Goal: Task Accomplishment & Management: Complete application form

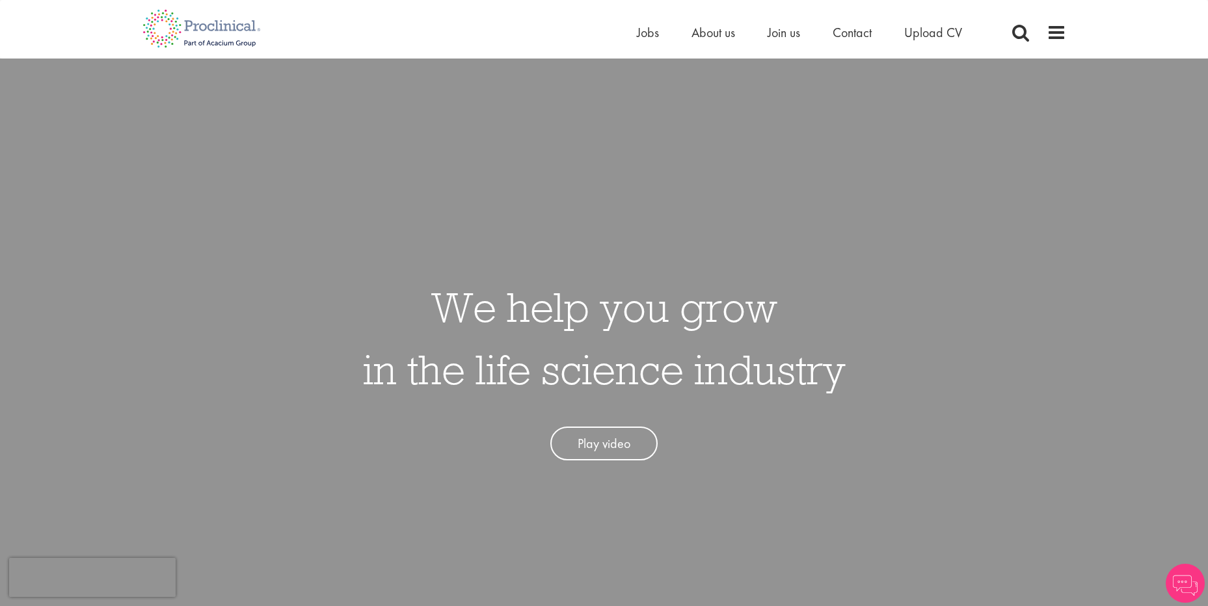
click at [661, 33] on ul "Home Jobs About us Join us Contact Upload CV" at bounding box center [816, 33] width 358 height 20
click at [648, 33] on span "Jobs" at bounding box center [648, 32] width 22 height 17
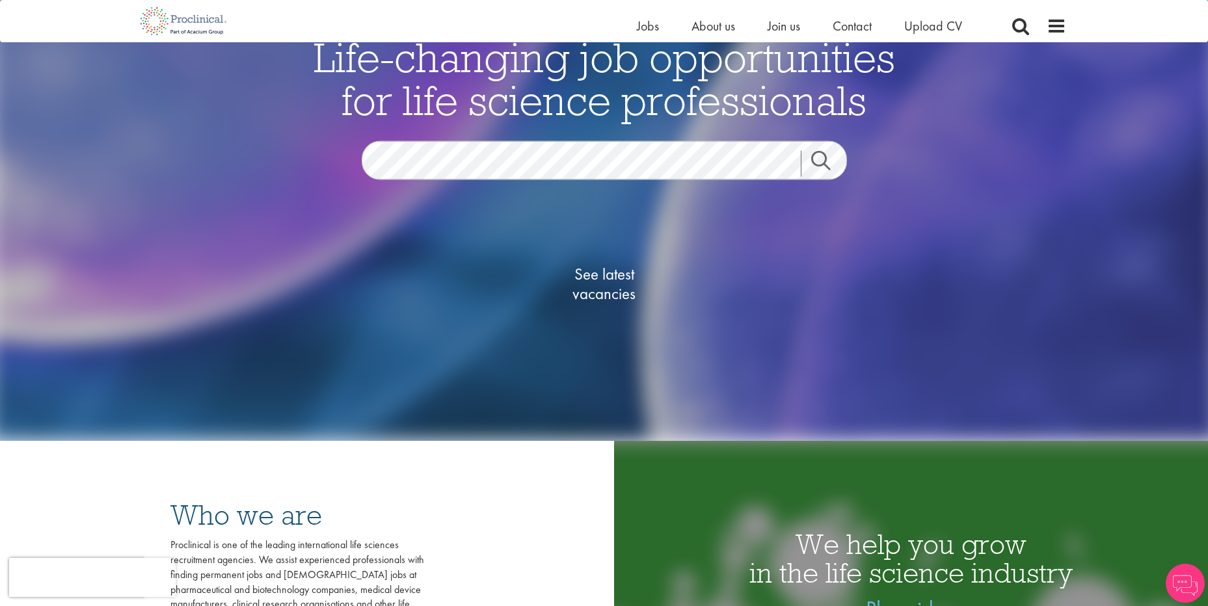
scroll to position [260, 0]
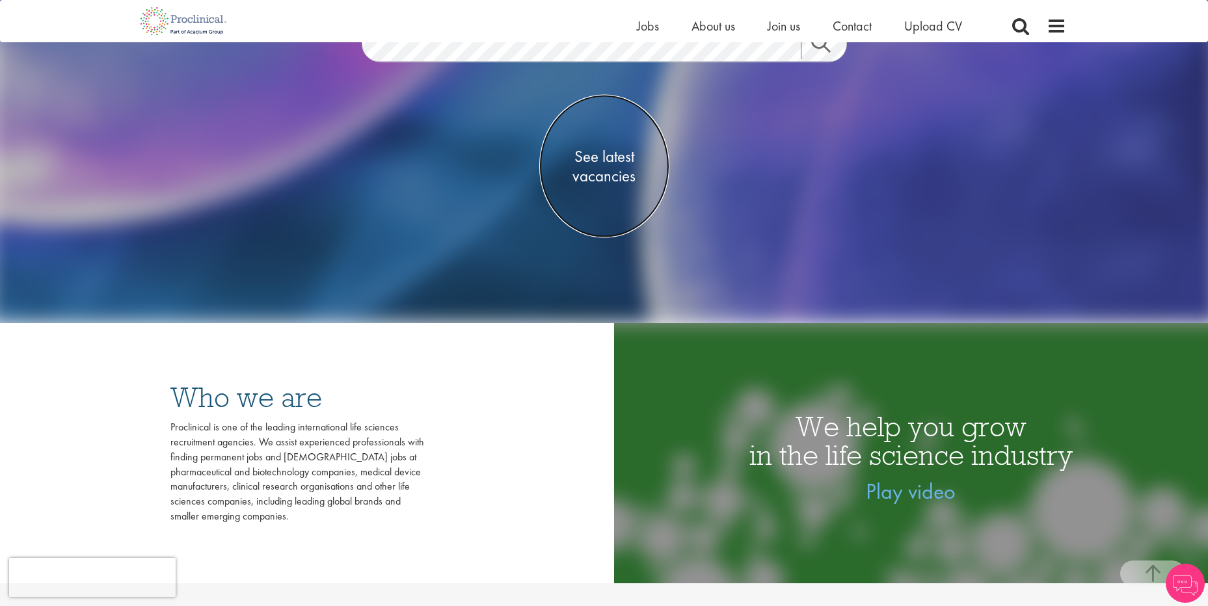
click at [583, 174] on span "See latest vacancies" at bounding box center [604, 165] width 130 height 39
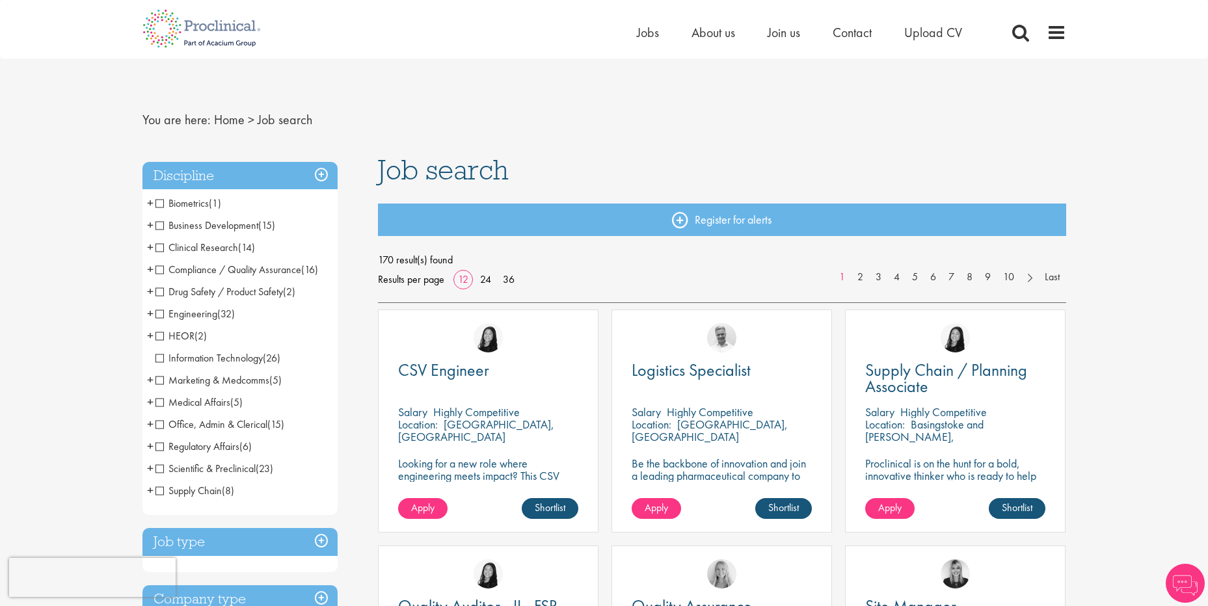
click at [156, 248] on span "Clinical Research" at bounding box center [197, 248] width 83 height 14
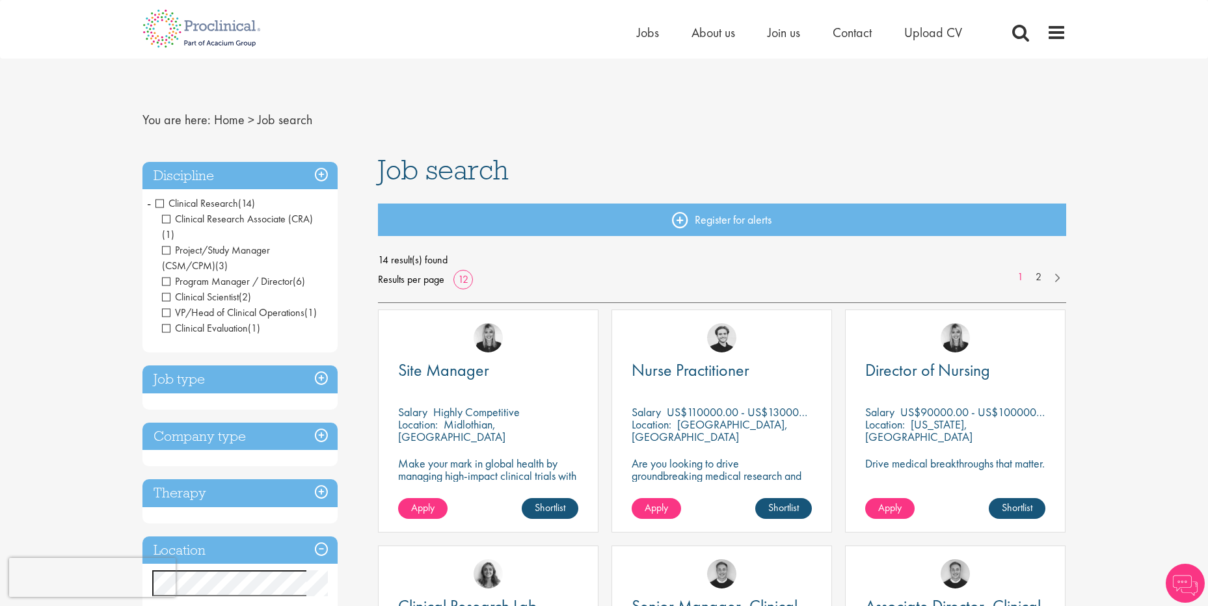
click at [167, 215] on span "Clinical Research Associate (CRA)" at bounding box center [237, 219] width 151 height 14
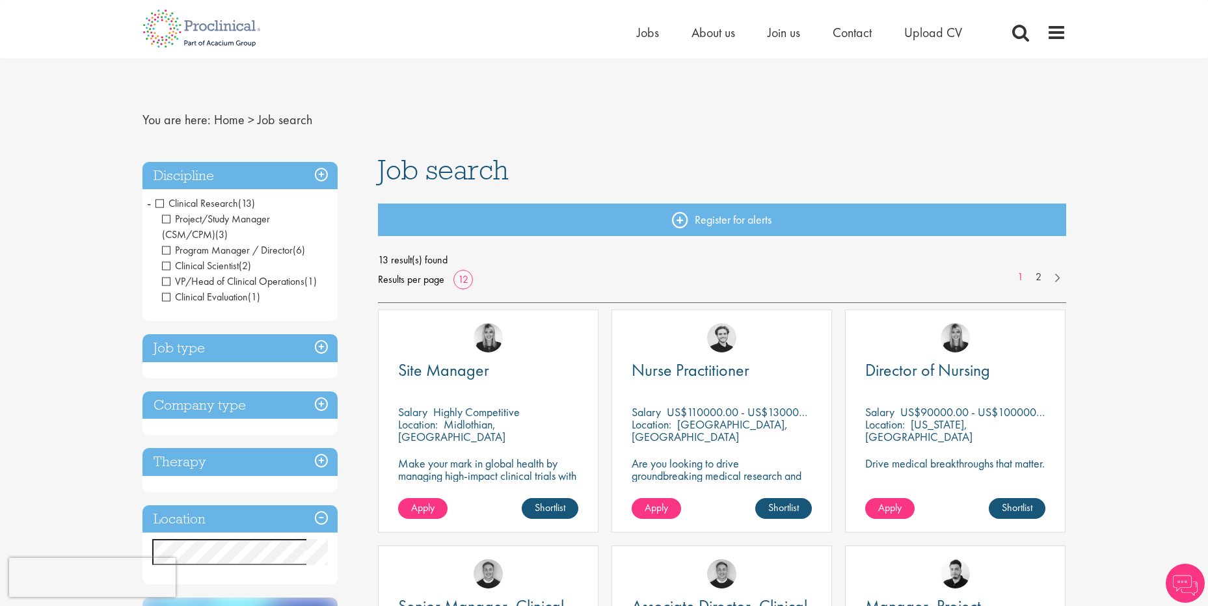
click at [166, 262] on span "Clinical Scientist" at bounding box center [200, 266] width 77 height 14
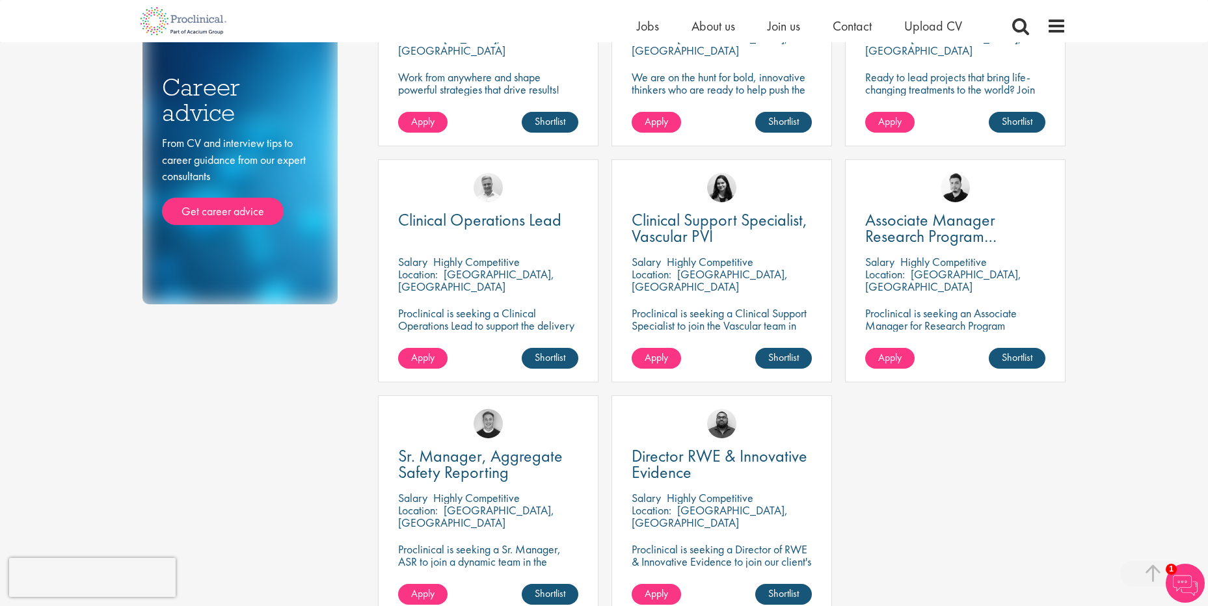
scroll to position [651, 0]
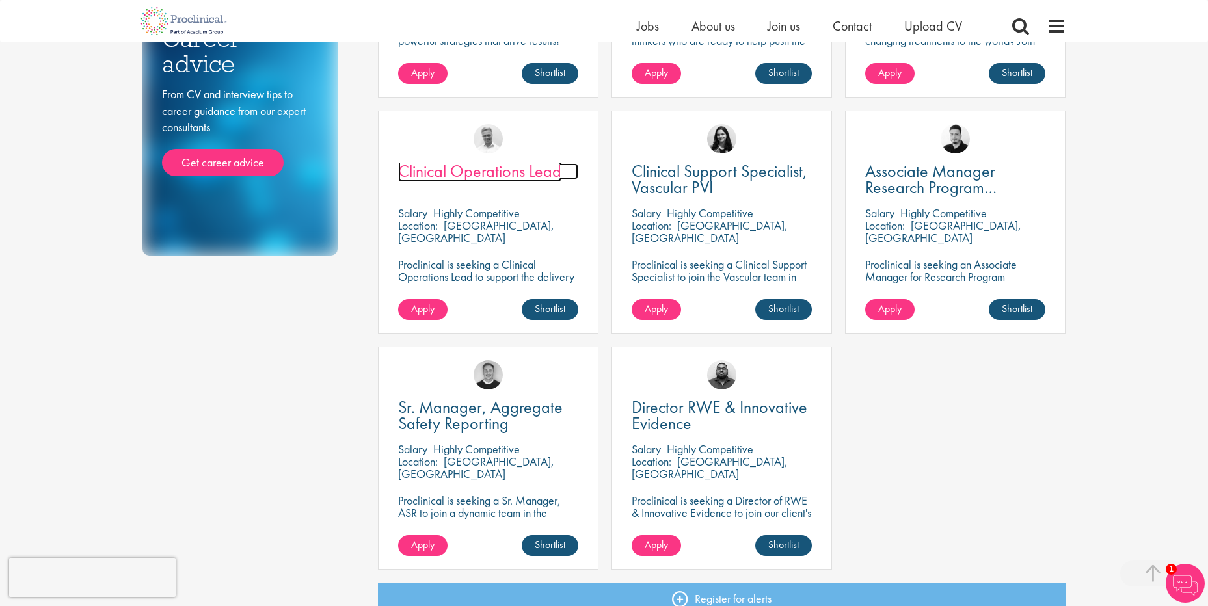
click at [523, 174] on span "Clinical Operations Lead" at bounding box center [479, 171] width 163 height 22
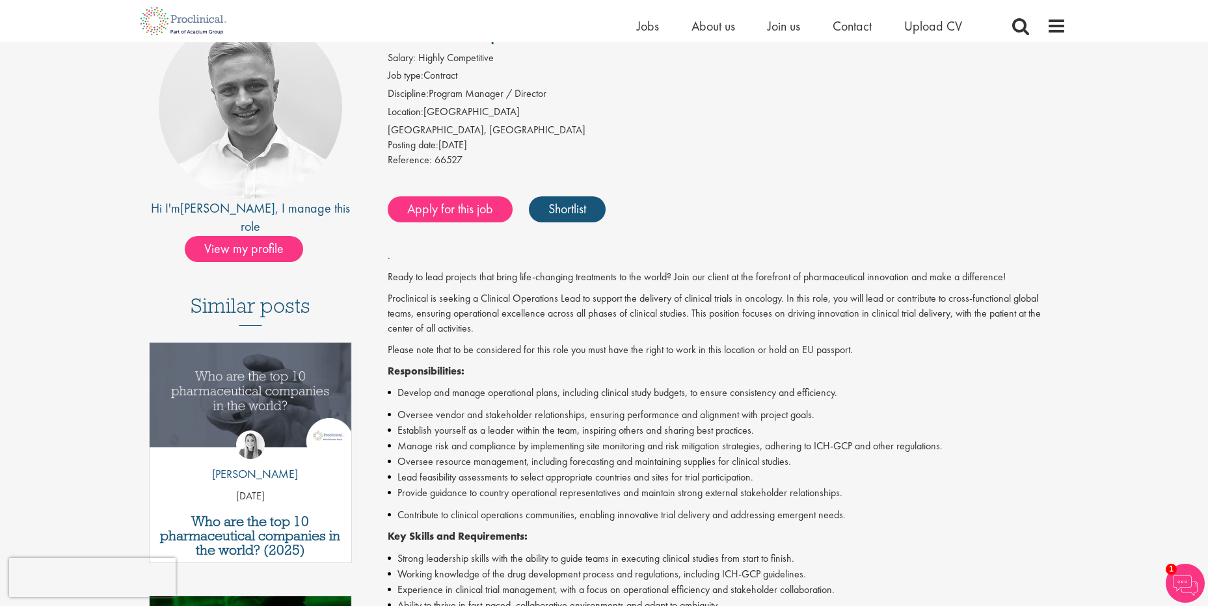
scroll to position [65, 0]
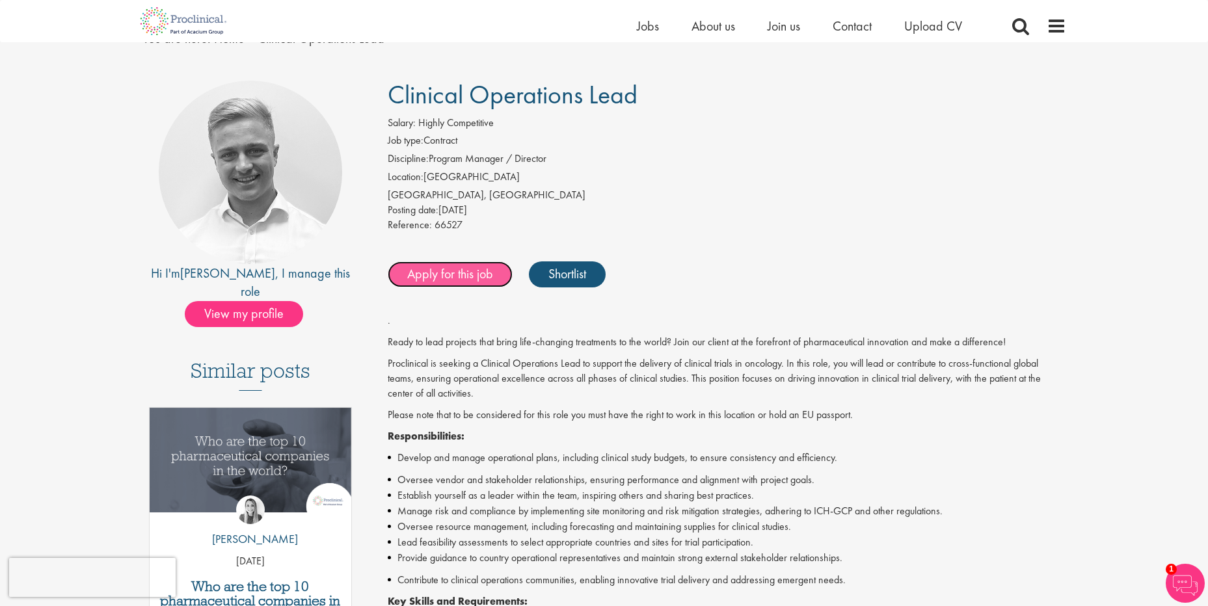
click at [425, 287] on link "Apply for this job" at bounding box center [450, 275] width 125 height 26
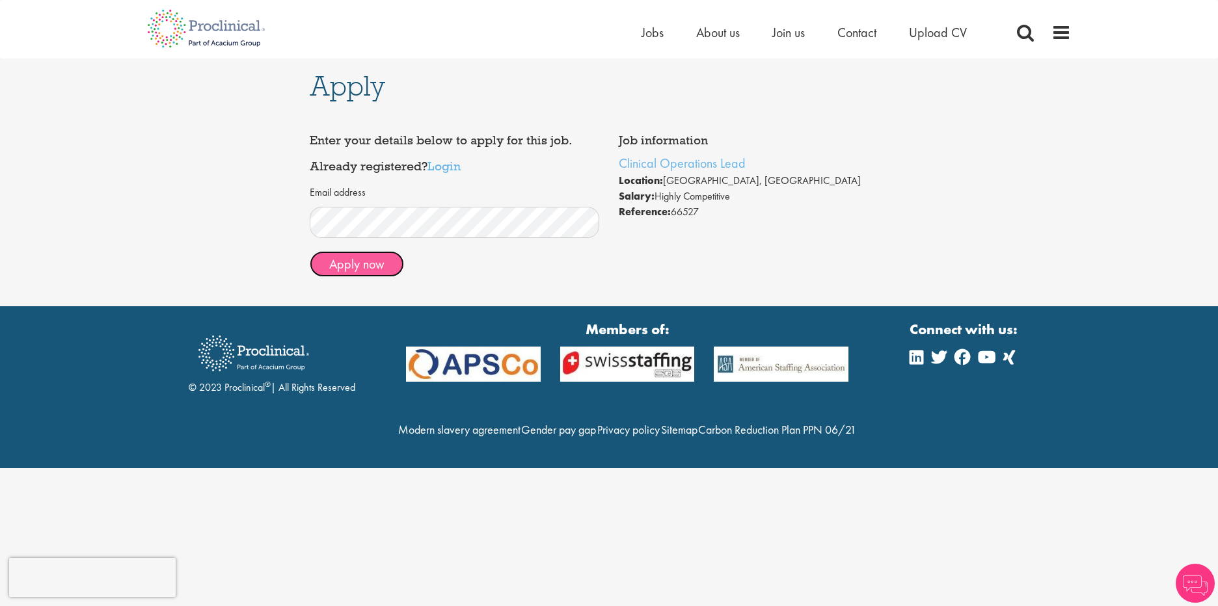
click at [338, 259] on button "Apply now" at bounding box center [357, 264] width 94 height 26
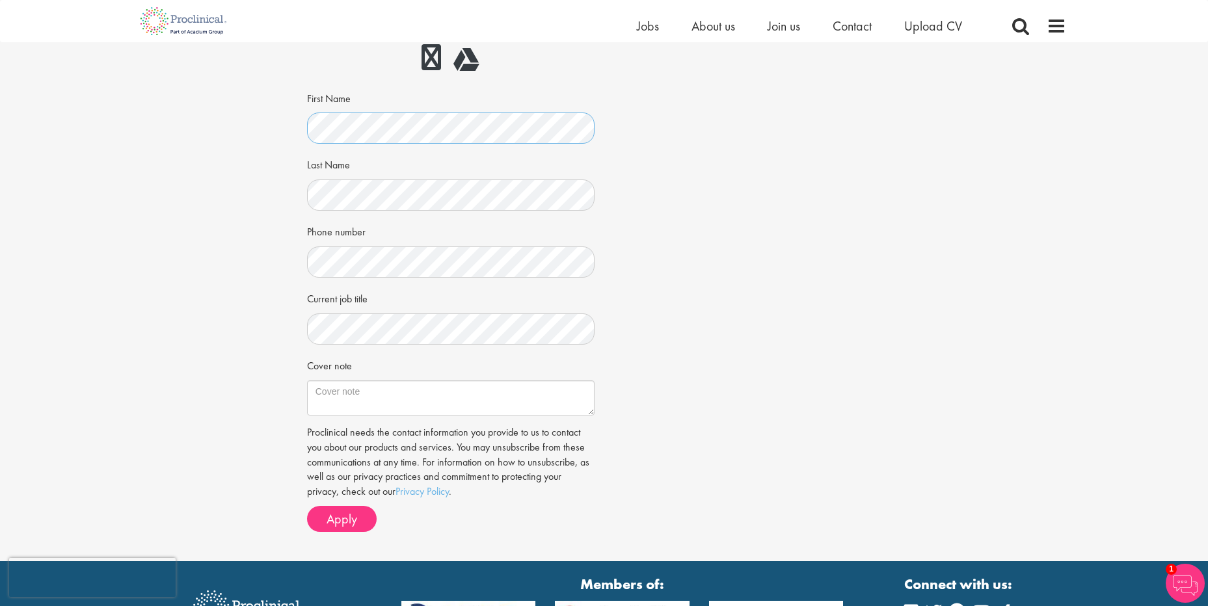
scroll to position [195, 0]
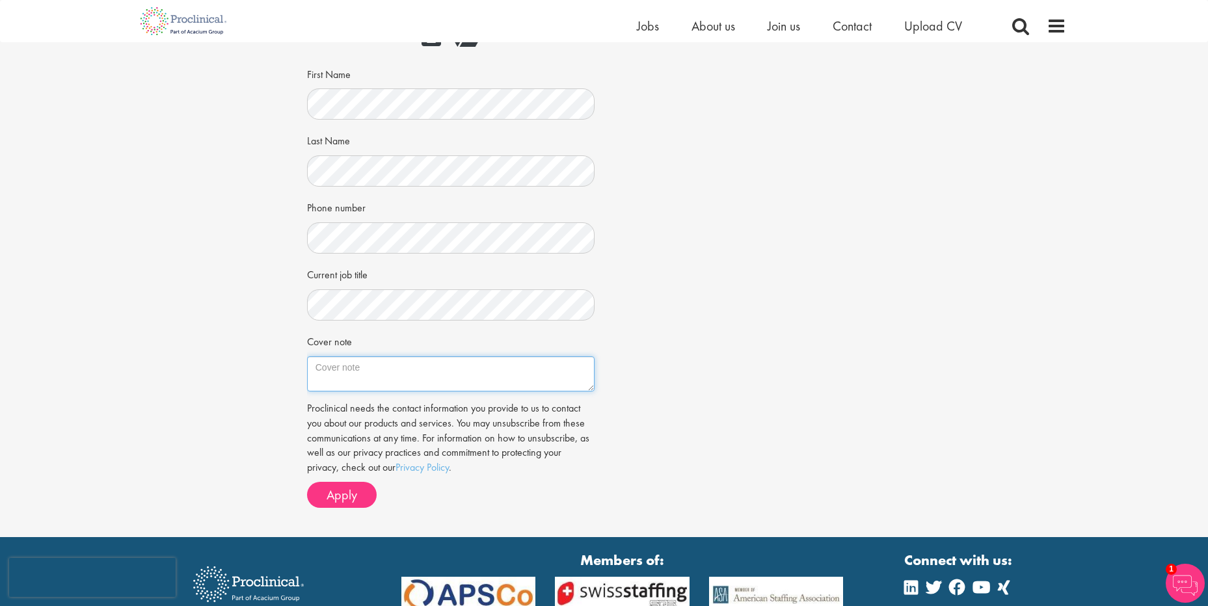
click at [381, 371] on textarea "Cover note" at bounding box center [451, 374] width 288 height 35
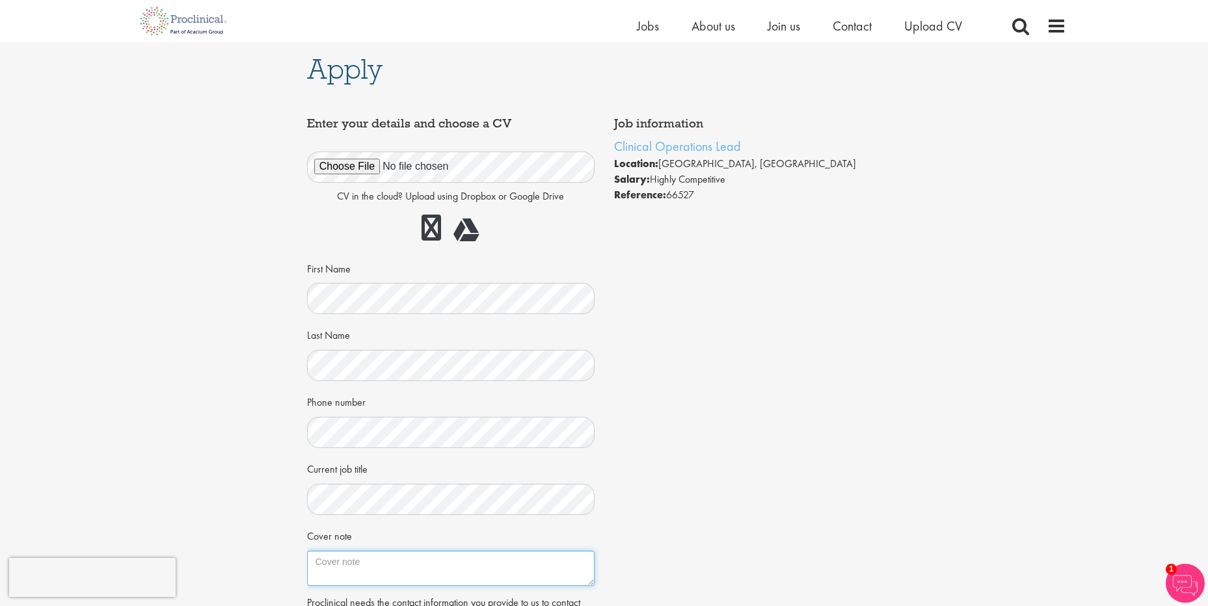
scroll to position [0, 0]
